Goal: Information Seeking & Learning: Learn about a topic

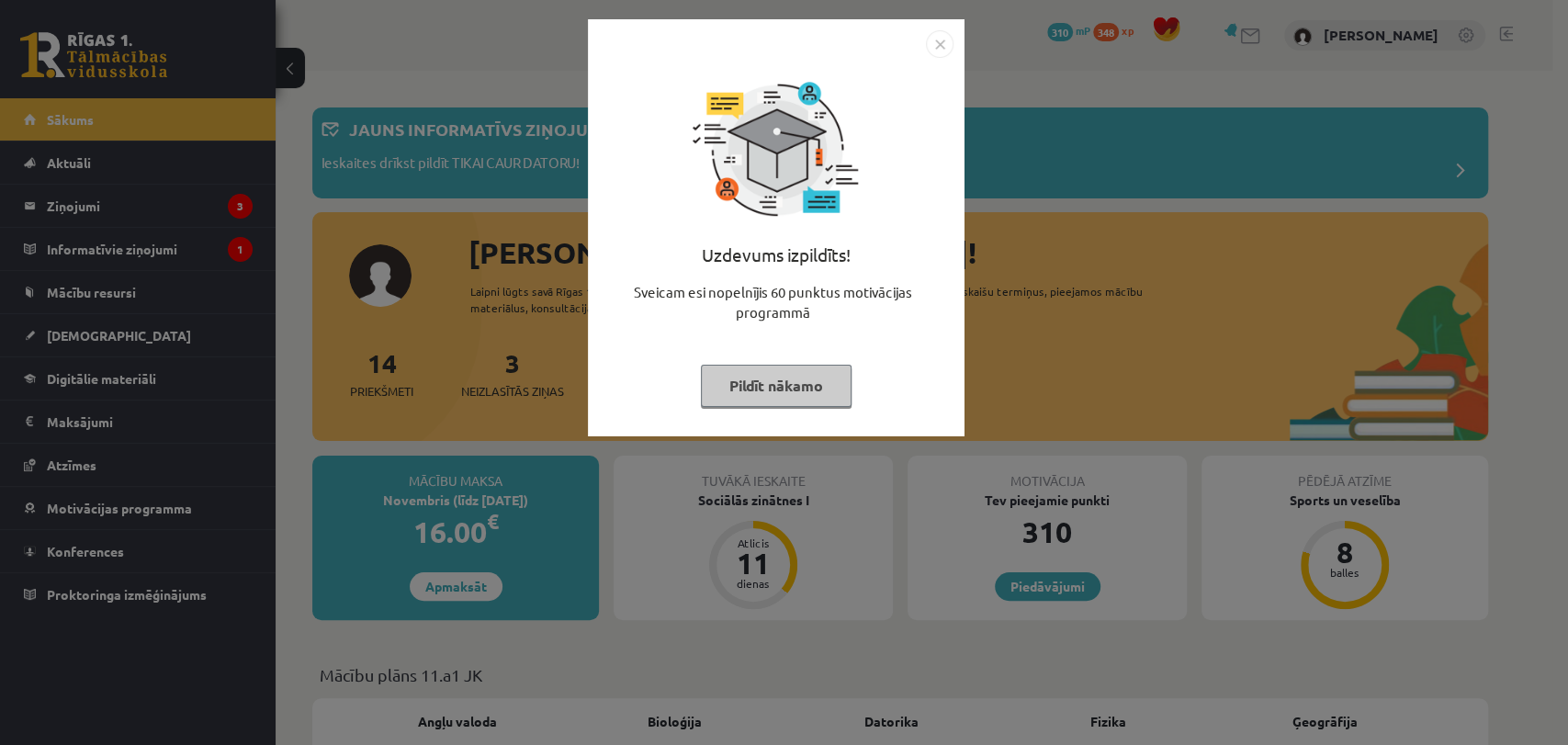
click at [946, 38] on img "Close" at bounding box center [939, 44] width 28 height 28
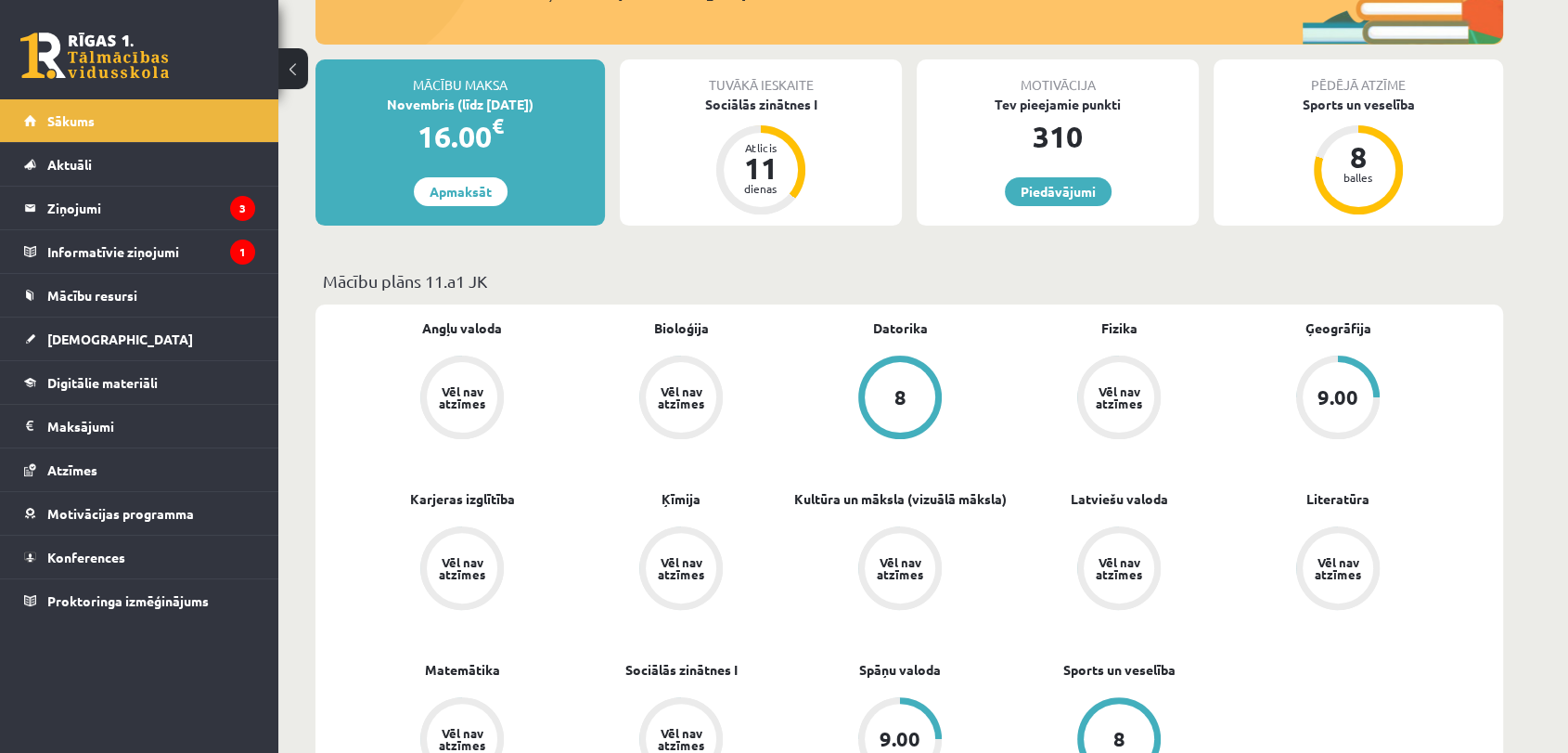
scroll to position [400, 0]
click at [132, 291] on span "Mācību resursi" at bounding box center [92, 294] width 90 height 17
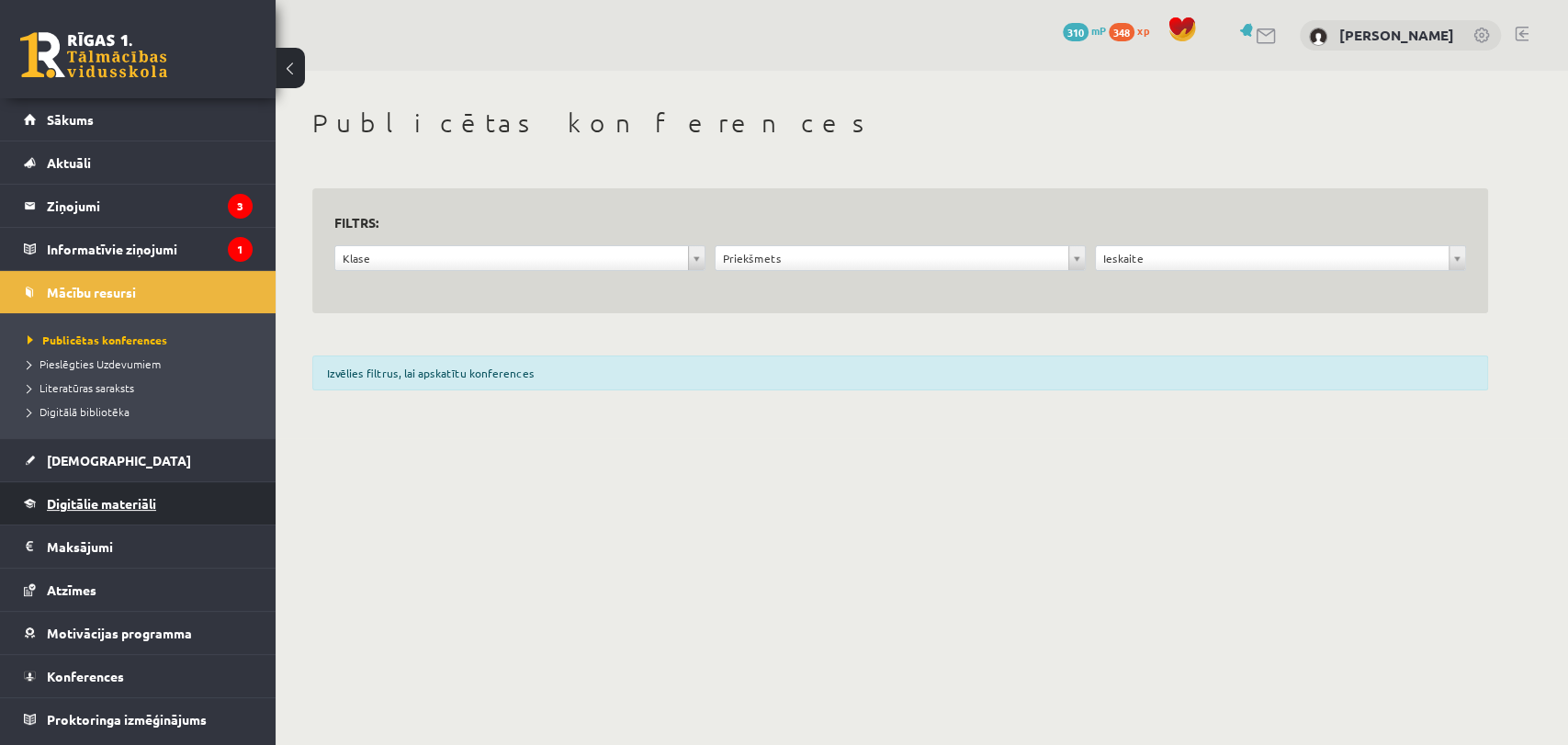
click at [117, 516] on link "Digitālie materiāli" at bounding box center [138, 503] width 228 height 42
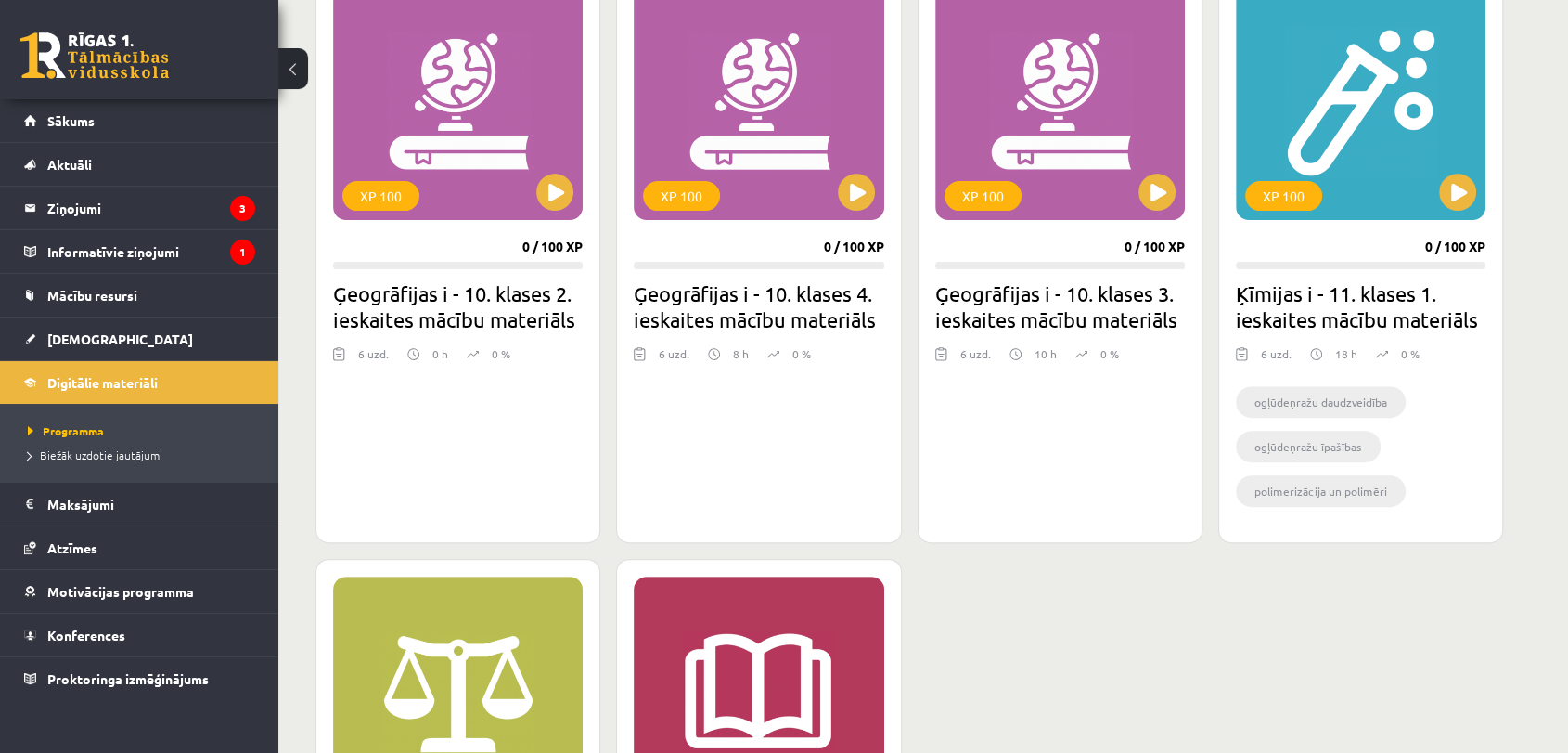
scroll to position [495, 0]
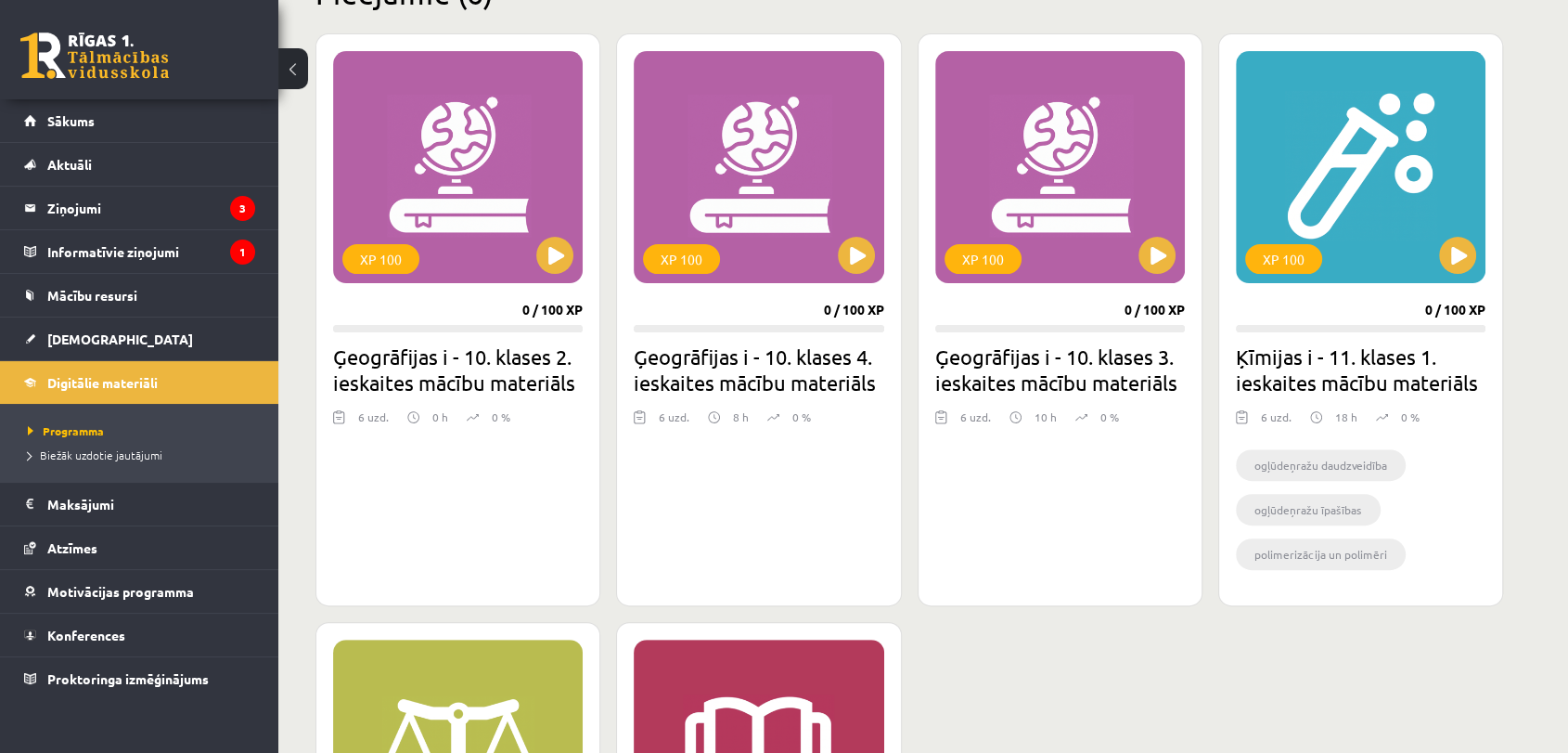
click at [1338, 418] on p "18 h" at bounding box center [1346, 417] width 22 height 17
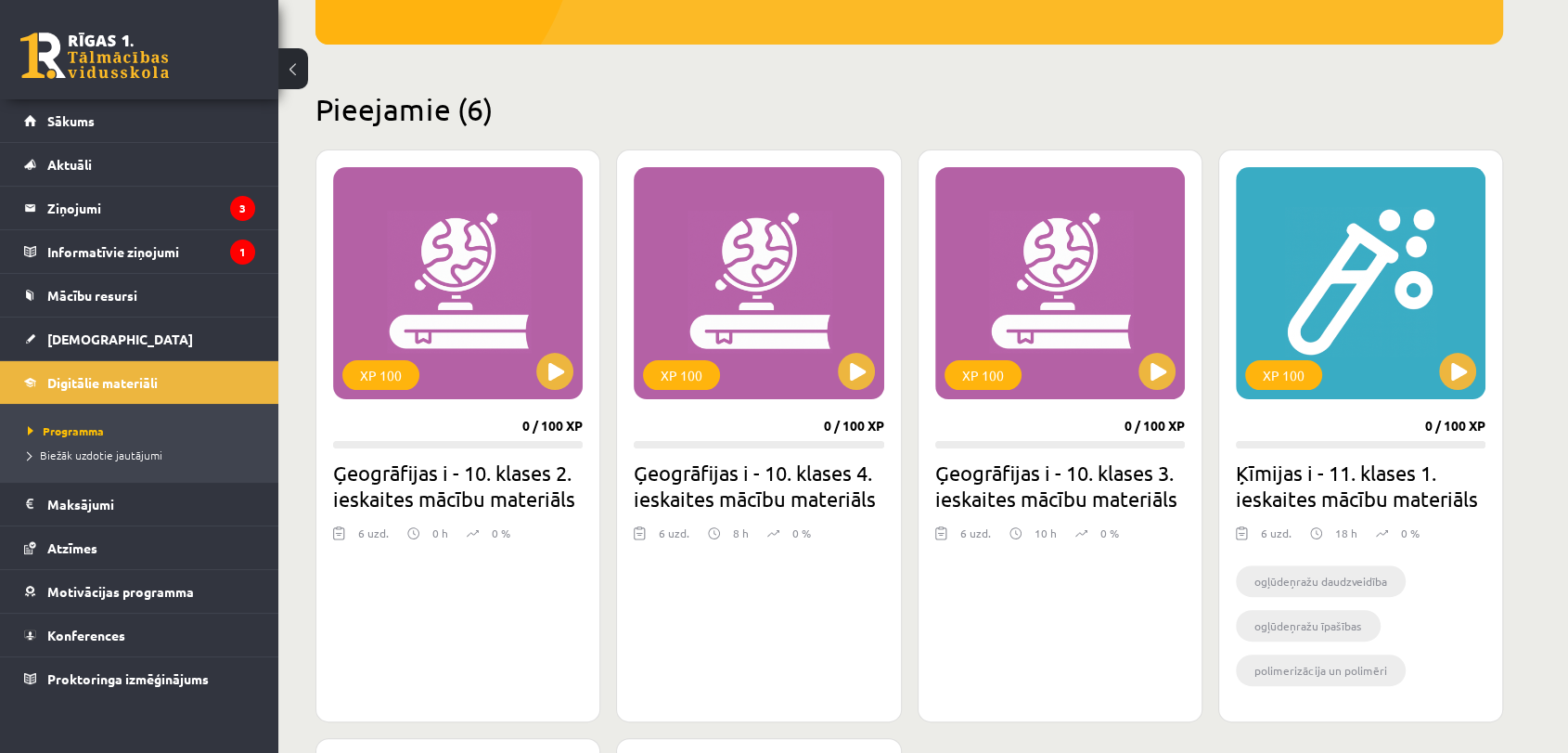
scroll to position [381, 0]
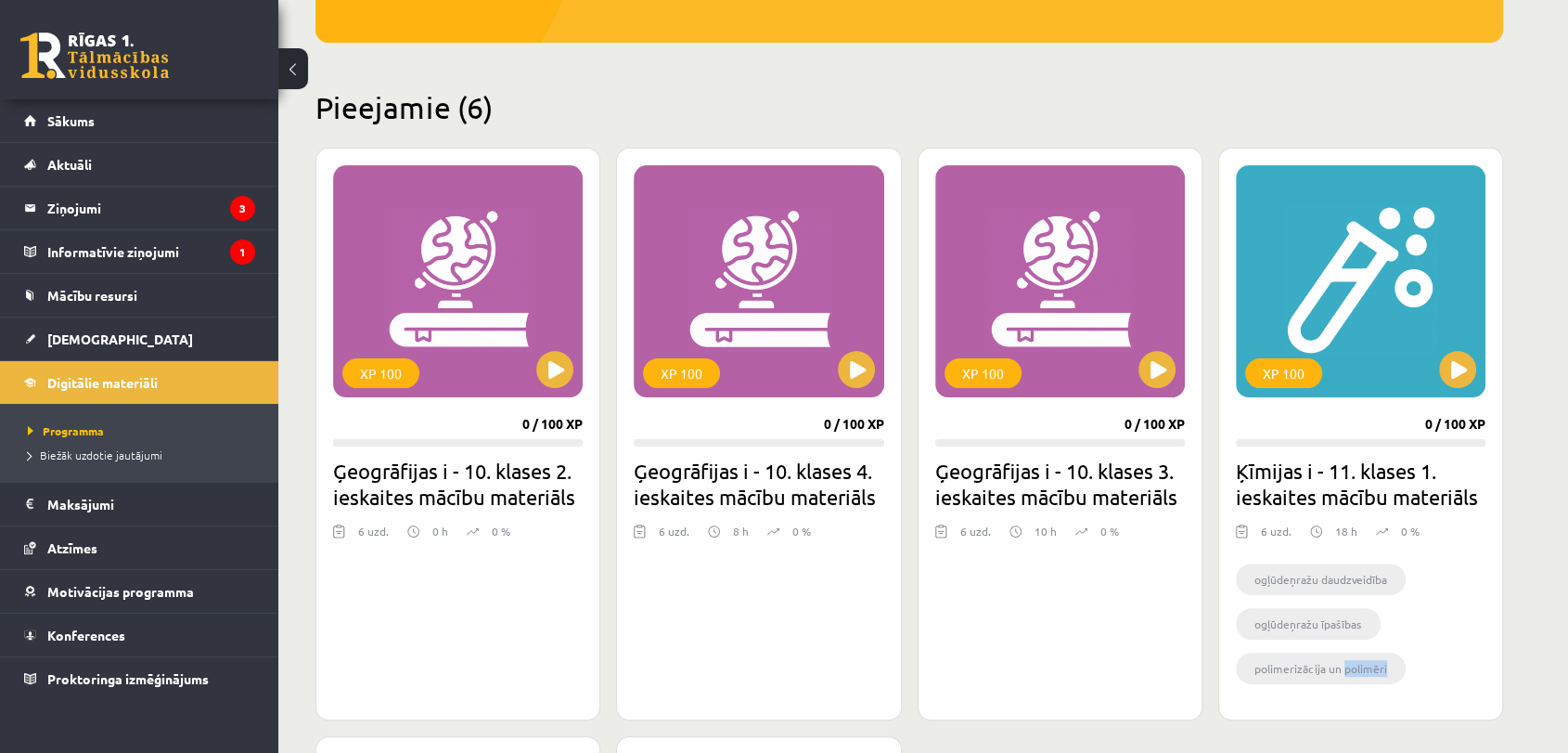
drag, startPoint x: 1343, startPoint y: 668, endPoint x: 1383, endPoint y: 665, distance: 40.1
click at [1383, 665] on li "polimerizācija un polimēri" at bounding box center [1320, 668] width 170 height 32
click at [1373, 672] on li "polimerizācija un polimēri" at bounding box center [1320, 668] width 170 height 32
click at [1334, 367] on div "XP 100" at bounding box center [1360, 281] width 250 height 232
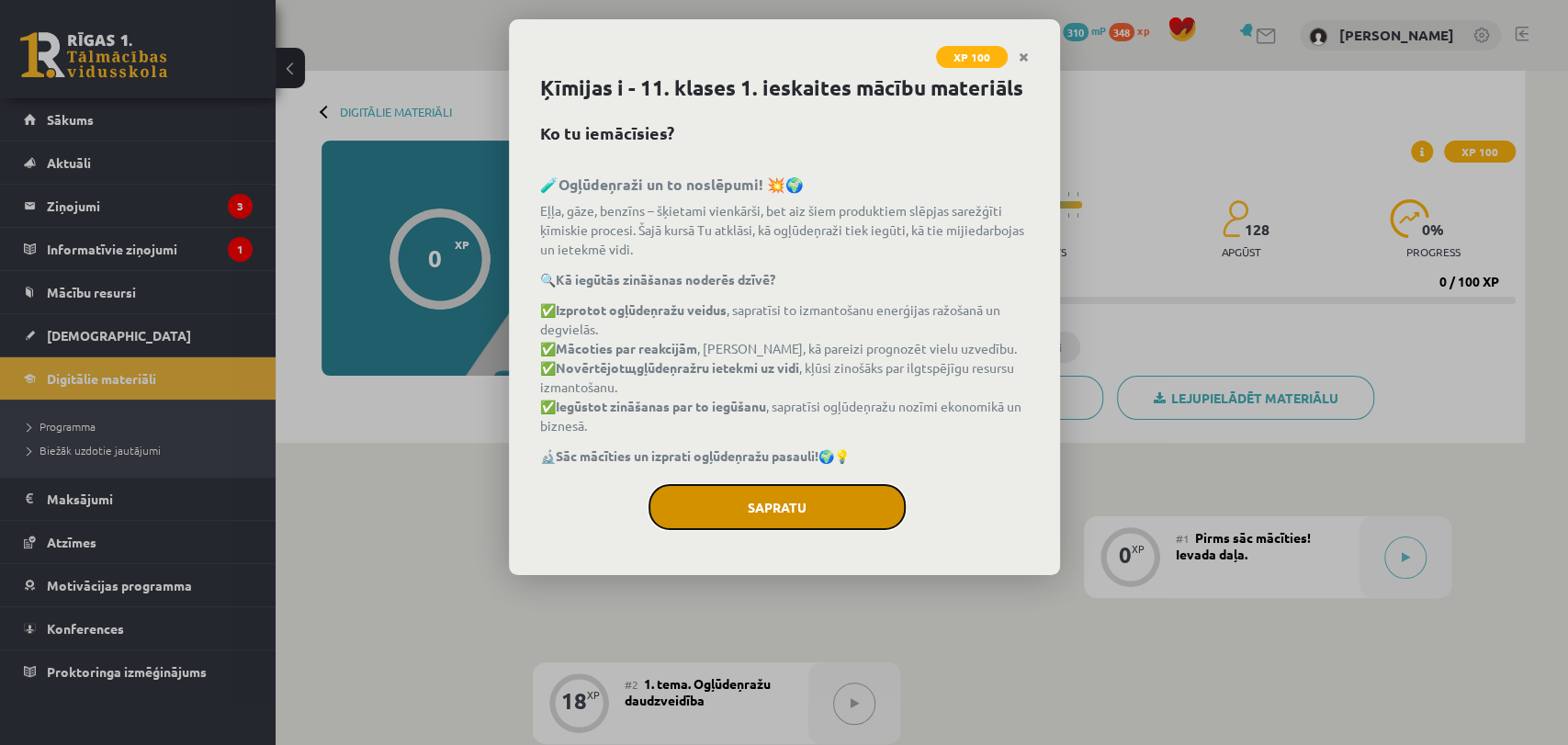
click at [765, 509] on button "Sapratu" at bounding box center [777, 507] width 257 height 46
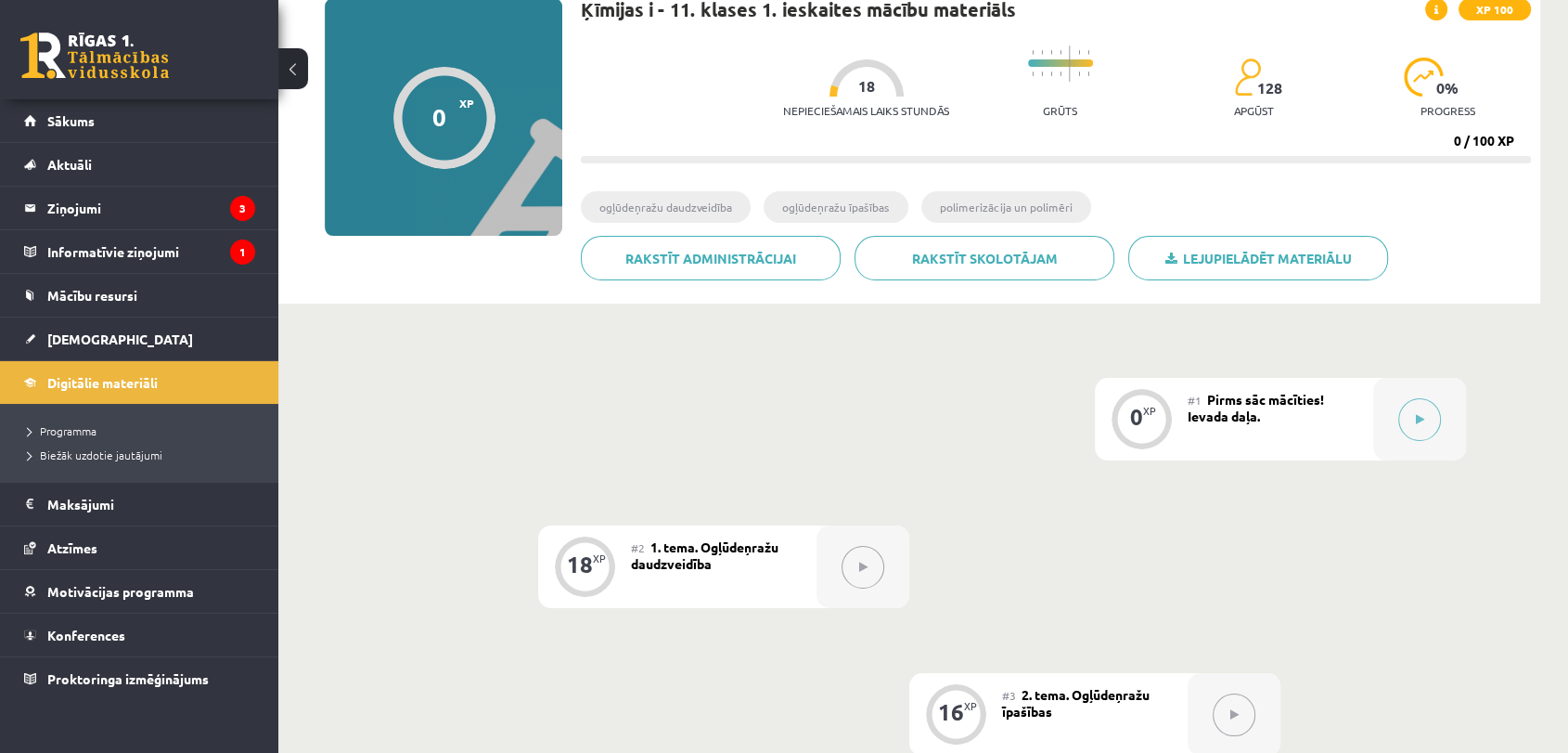
scroll to position [144, 0]
